Goal: Find contact information: Find contact information

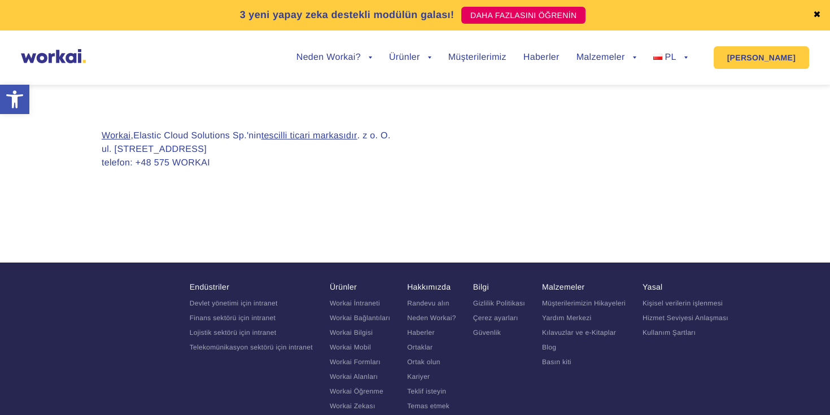
scroll to position [1170, 0]
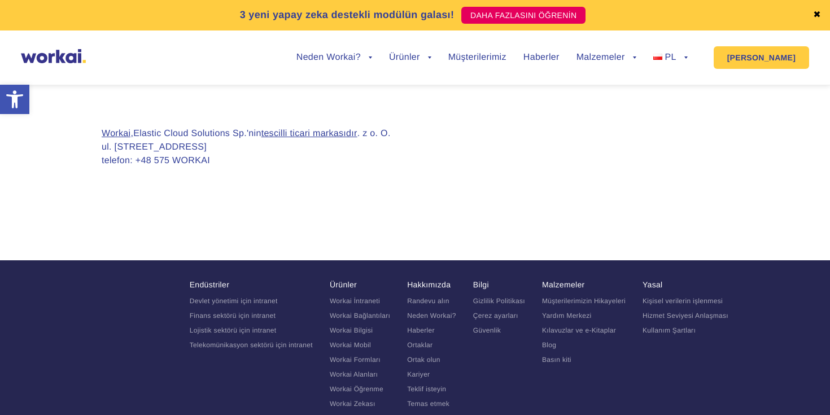
click at [183, 164] on font "telefon: +48 575 WORKAI" at bounding box center [156, 161] width 108 height 10
click at [164, 164] on font "telefon: +48 575 WORKAI" at bounding box center [156, 161] width 108 height 10
click at [154, 165] on font "telefon: +48 575 WORKAI" at bounding box center [156, 161] width 108 height 10
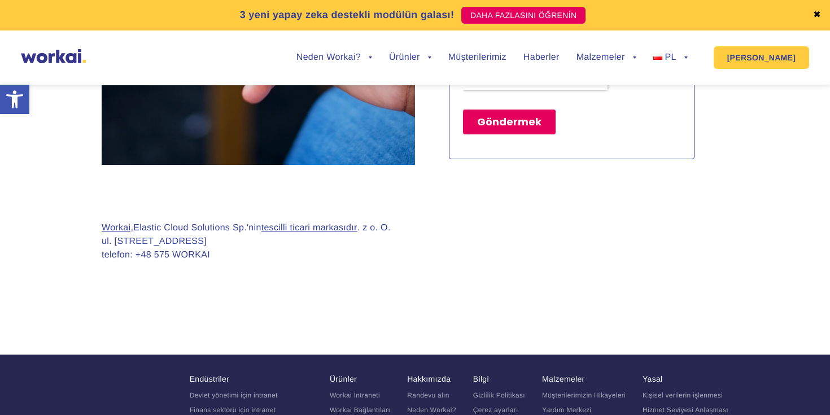
scroll to position [1070, 0]
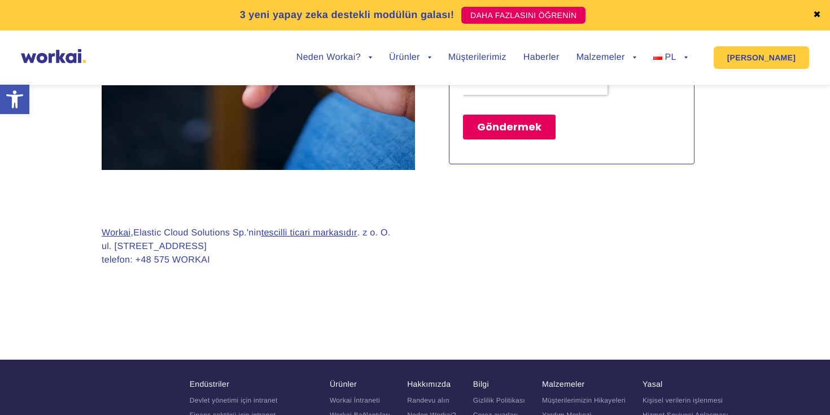
click at [125, 269] on div "Workai, Elastic Cloud Solutions Sp.'nin tescilli ticari markasıdır . z o. O. ul…" at bounding box center [246, 255] width 289 height 59
click at [158, 265] on p "Workai, Elastic Cloud Solutions Sp.'nin tescilli ticari markasıdır . z o. O. ul…" at bounding box center [246, 246] width 289 height 41
click at [204, 261] on font "telefon: +48 575 WORKAI" at bounding box center [156, 260] width 108 height 10
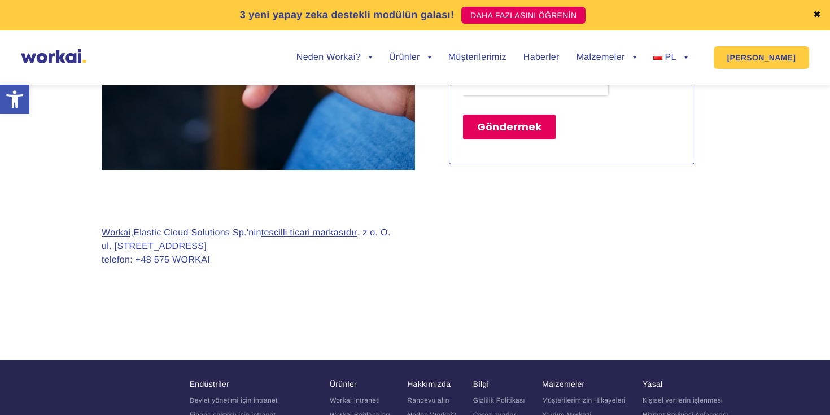
click at [216, 266] on div "Workai, Elastic Cloud Solutions Sp.'nin tescilli ticari markasıdır . z o. O. ul…" at bounding box center [246, 255] width 289 height 59
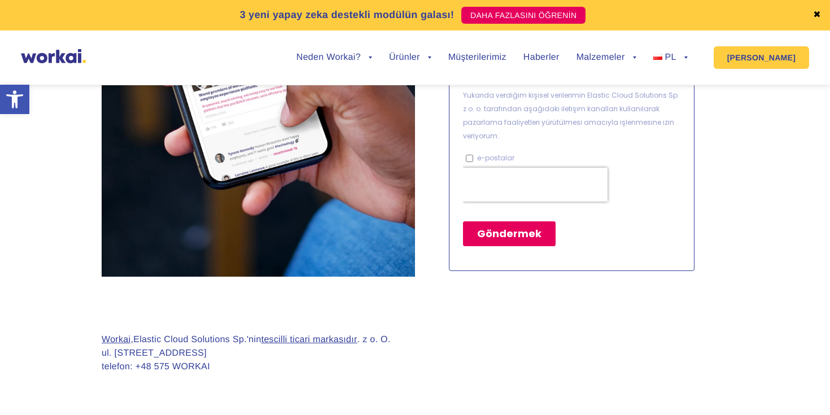
scroll to position [976, 0]
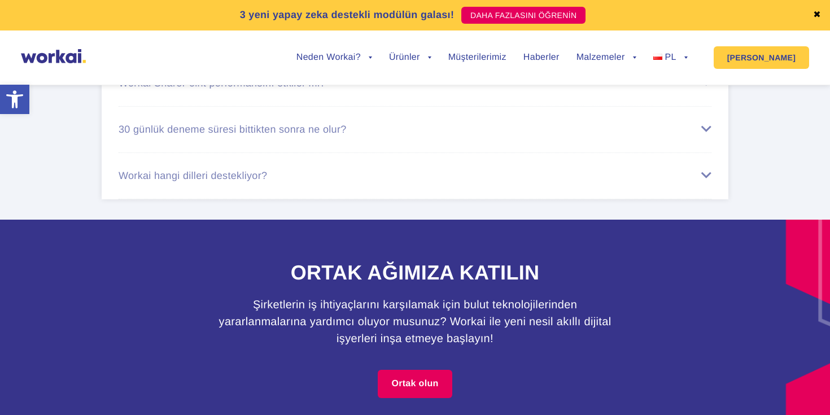
scroll to position [6852, 0]
